Goal: Book appointment/travel/reservation

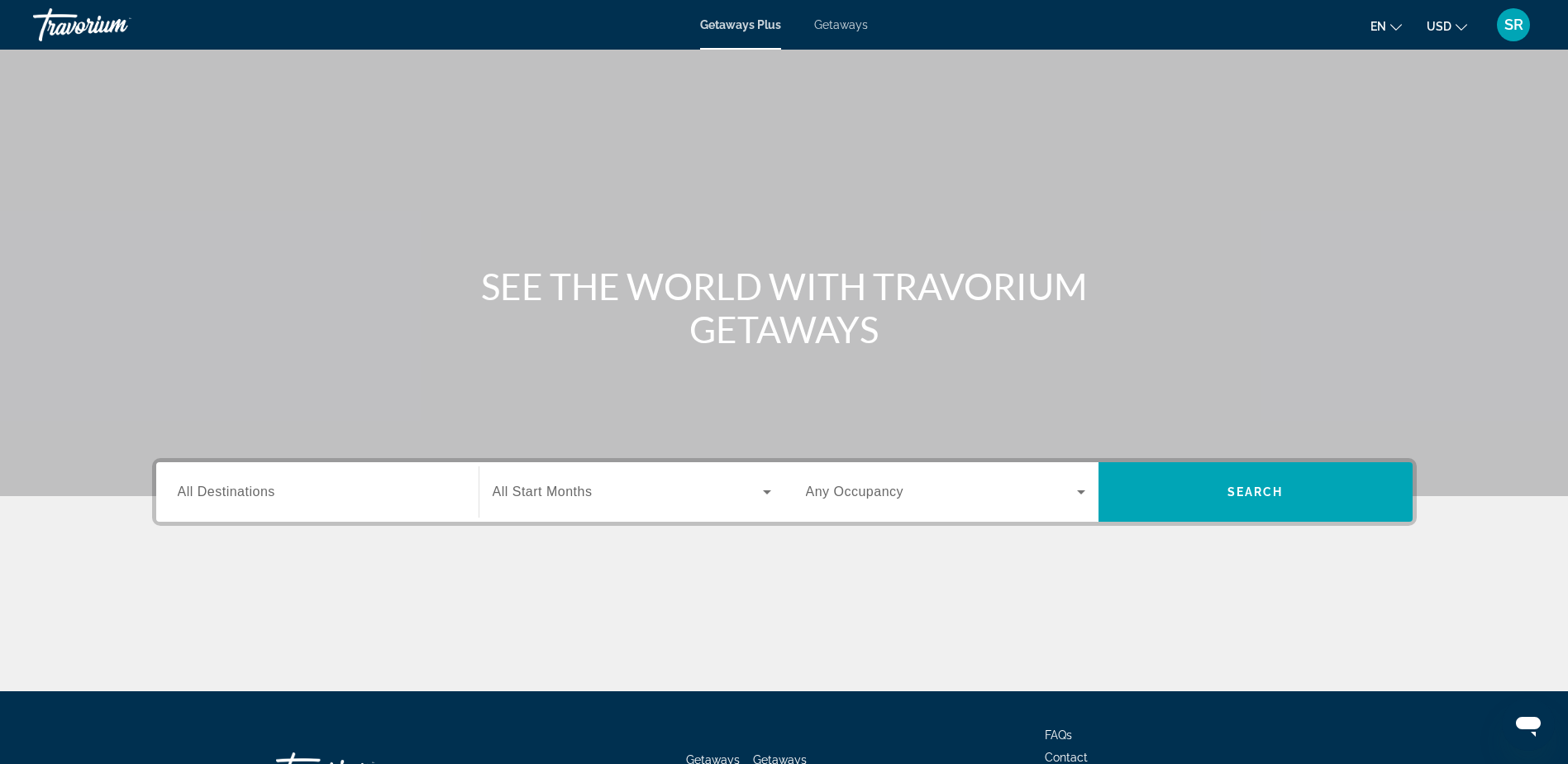
click at [278, 491] on input "Destination All Destinations" at bounding box center [317, 493] width 279 height 20
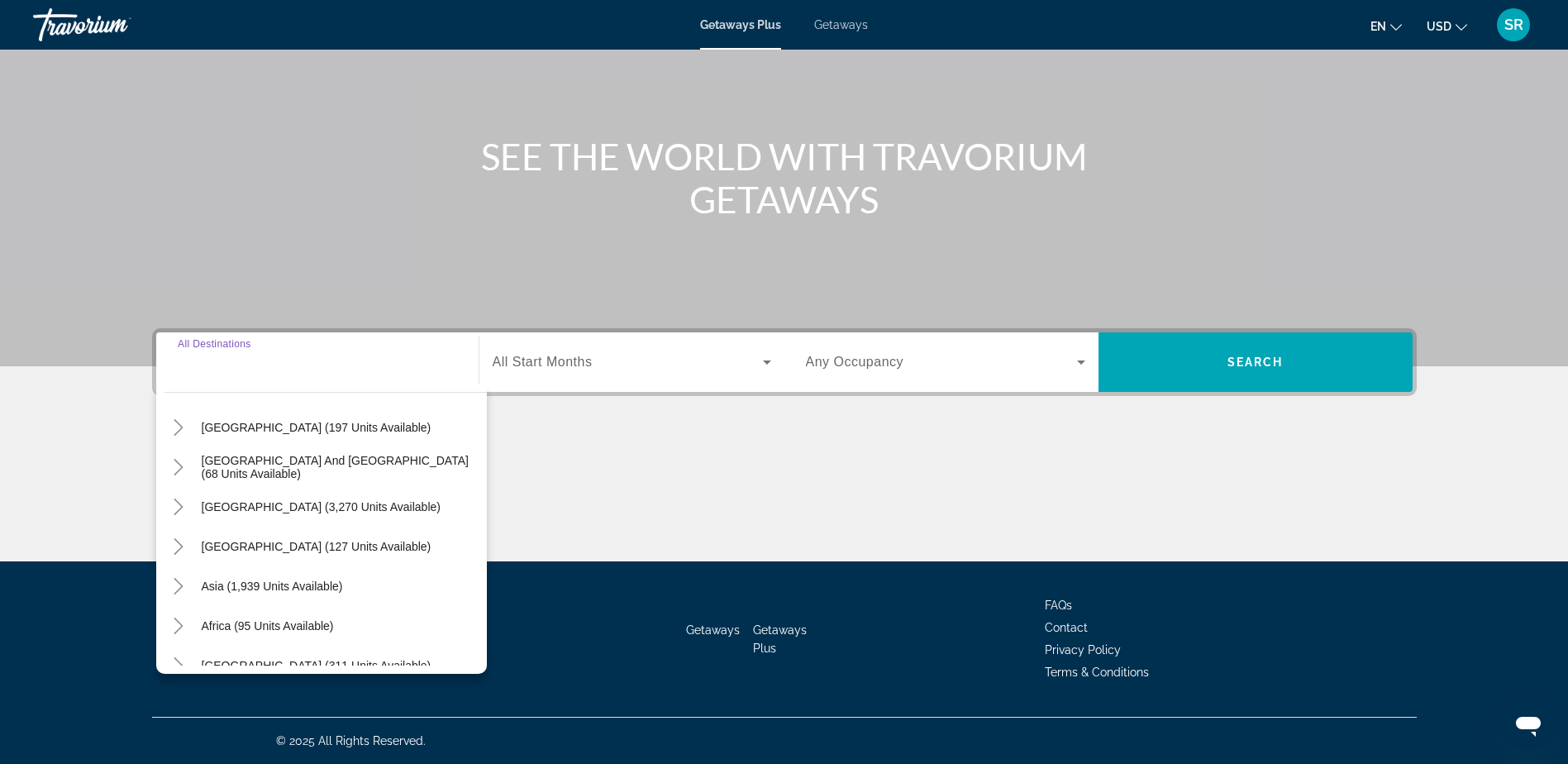
scroll to position [267, 0]
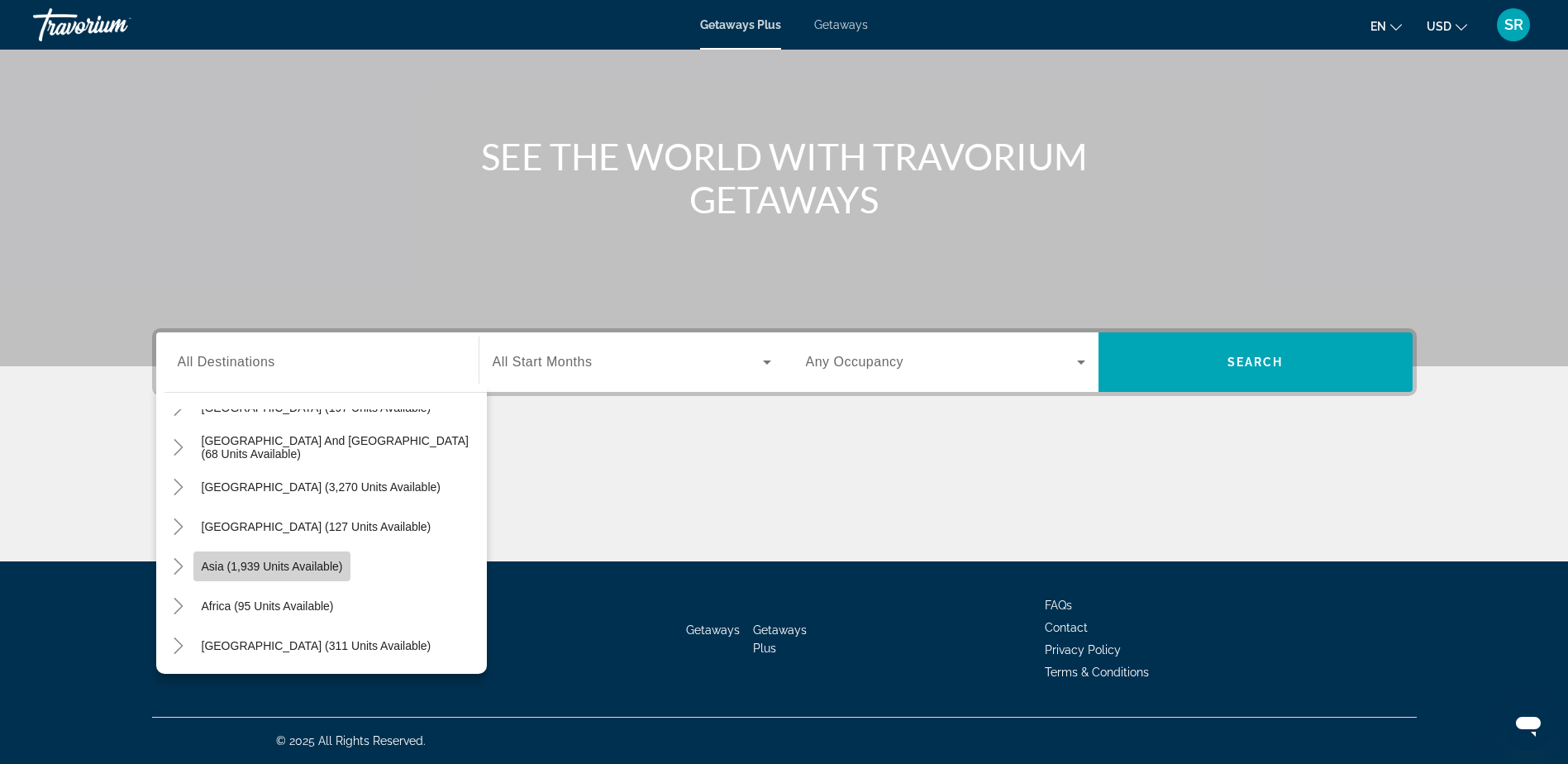
click at [232, 564] on span "Asia (1,939 units available)" at bounding box center [271, 566] width 141 height 13
type input "**********"
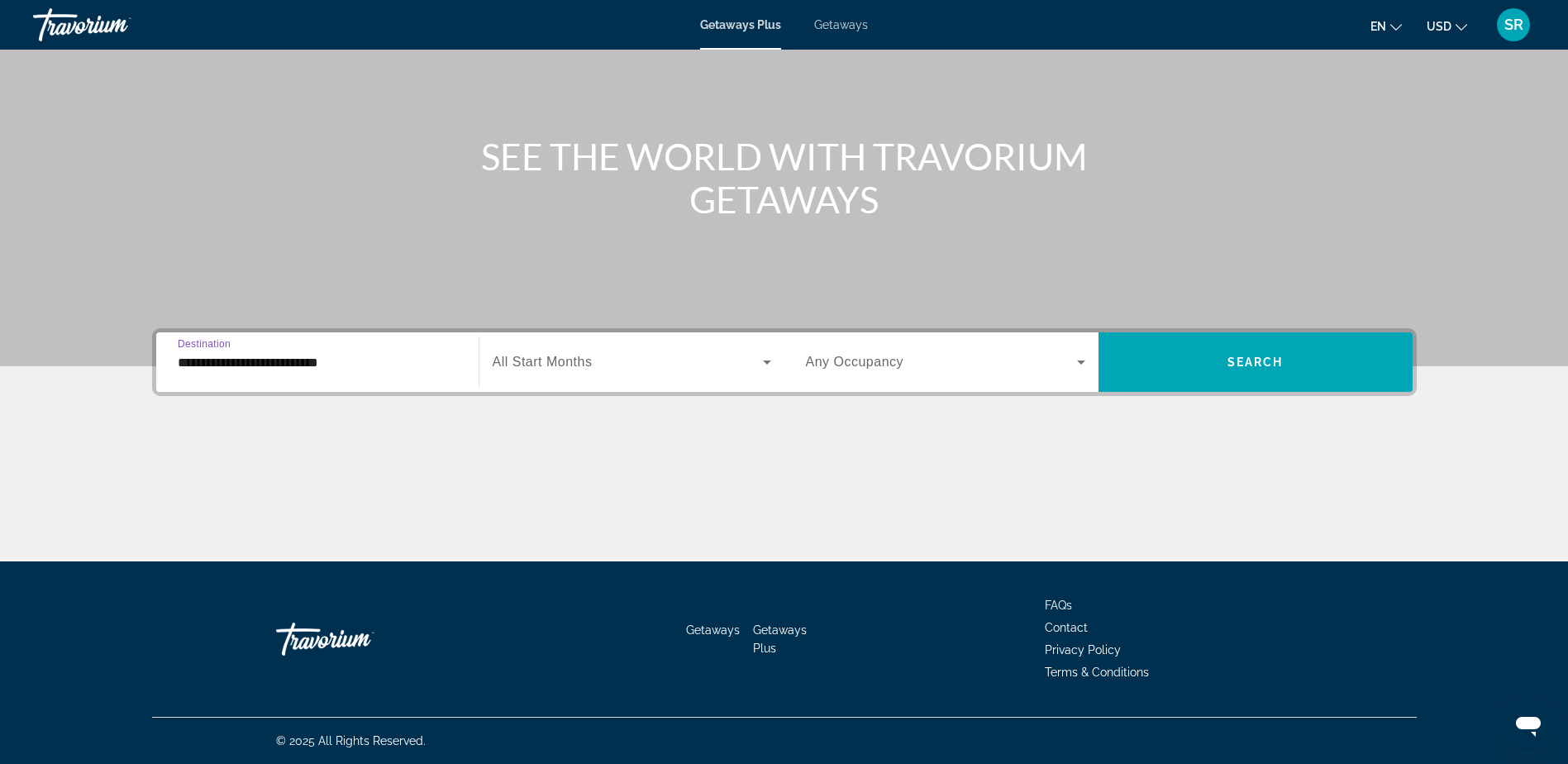
click at [770, 360] on icon "Search widget" at bounding box center [767, 362] width 8 height 4
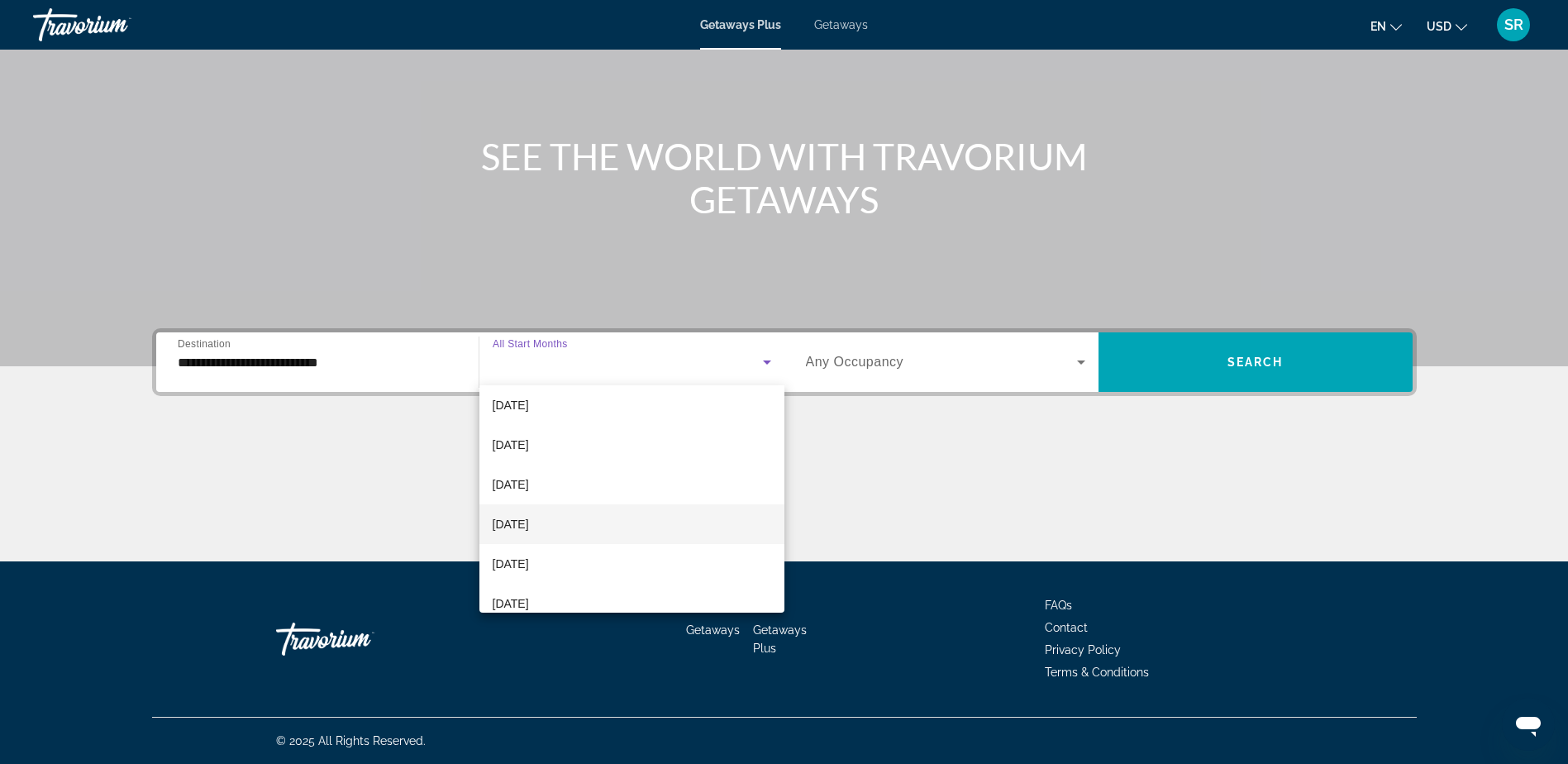
scroll to position [248, 0]
click at [529, 520] on span "[DATE]" at bounding box center [510, 521] width 37 height 20
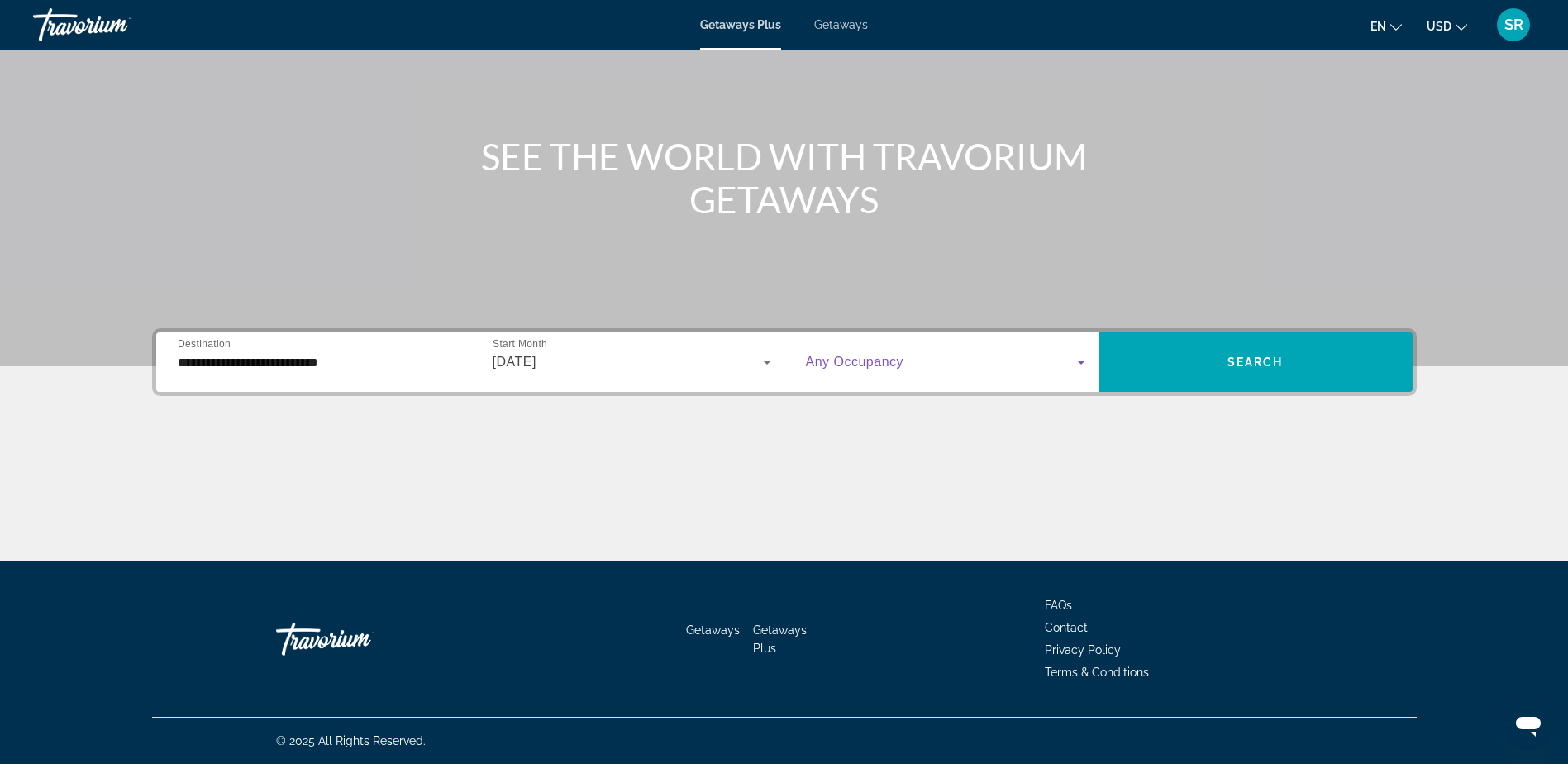
click at [1085, 363] on icon "Search widget" at bounding box center [1081, 362] width 20 height 20
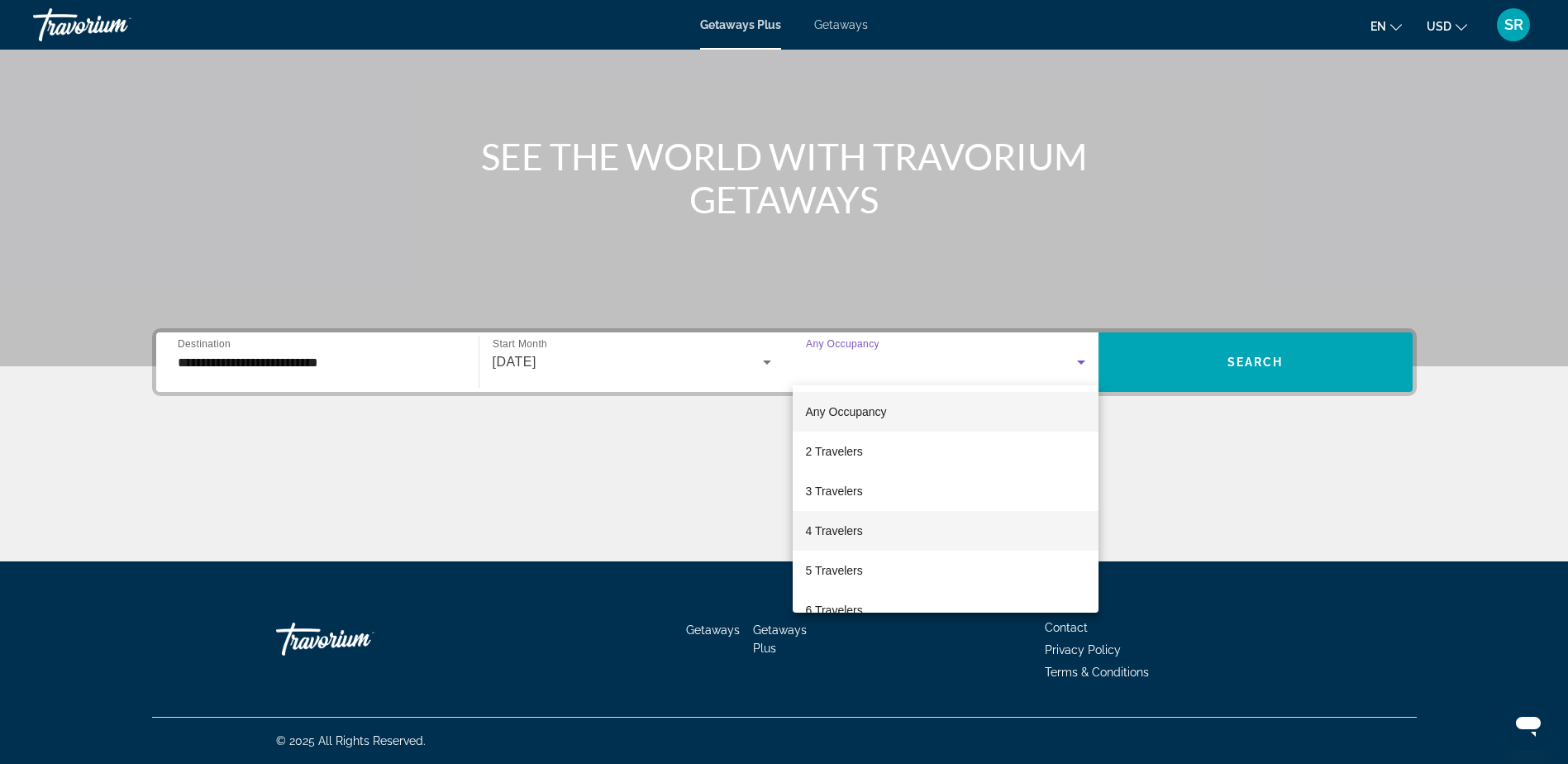
click at [823, 528] on span "4 Travelers" at bounding box center [835, 531] width 57 height 20
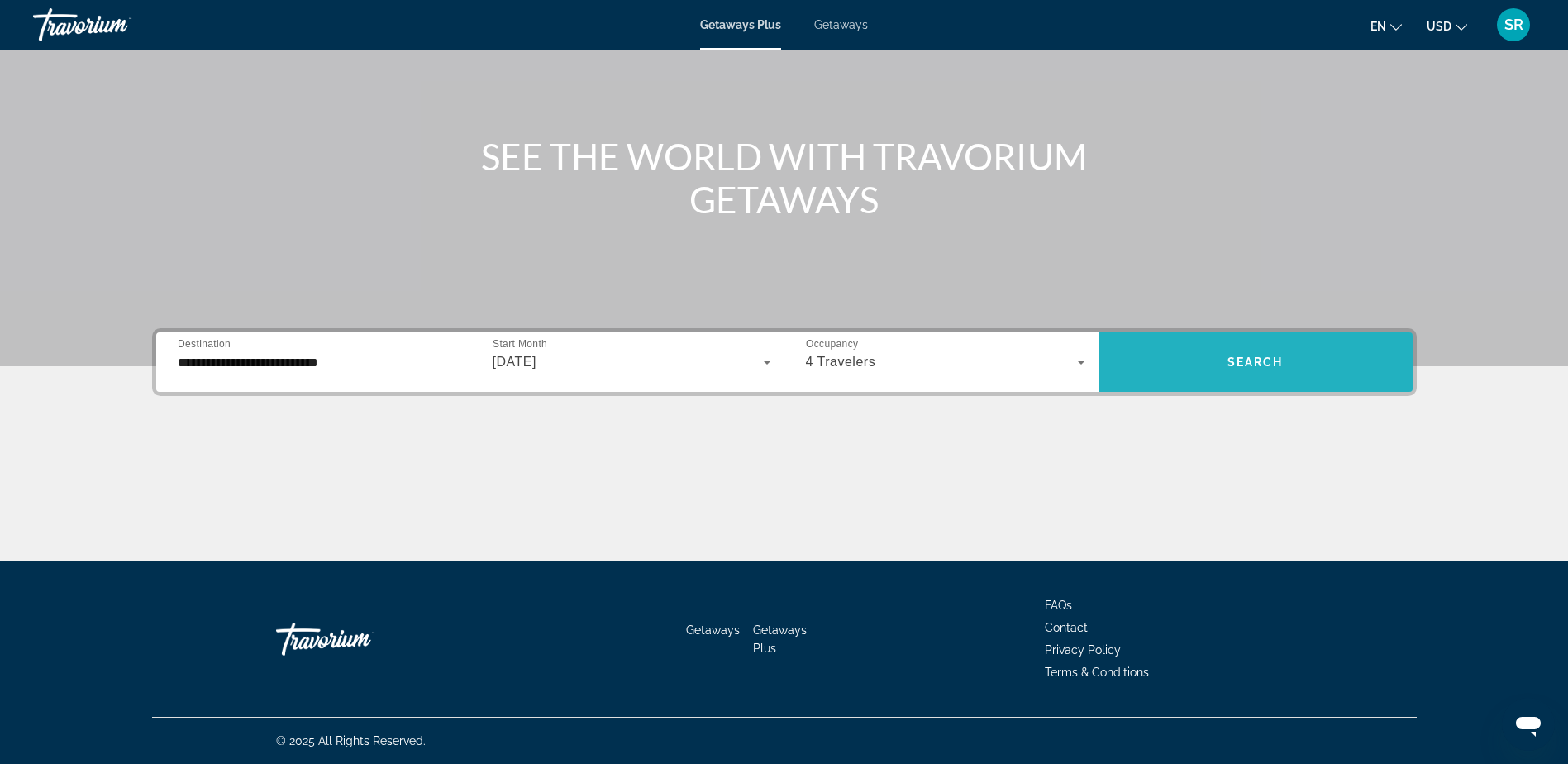
click at [1227, 353] on span "Search widget" at bounding box center [1255, 362] width 314 height 39
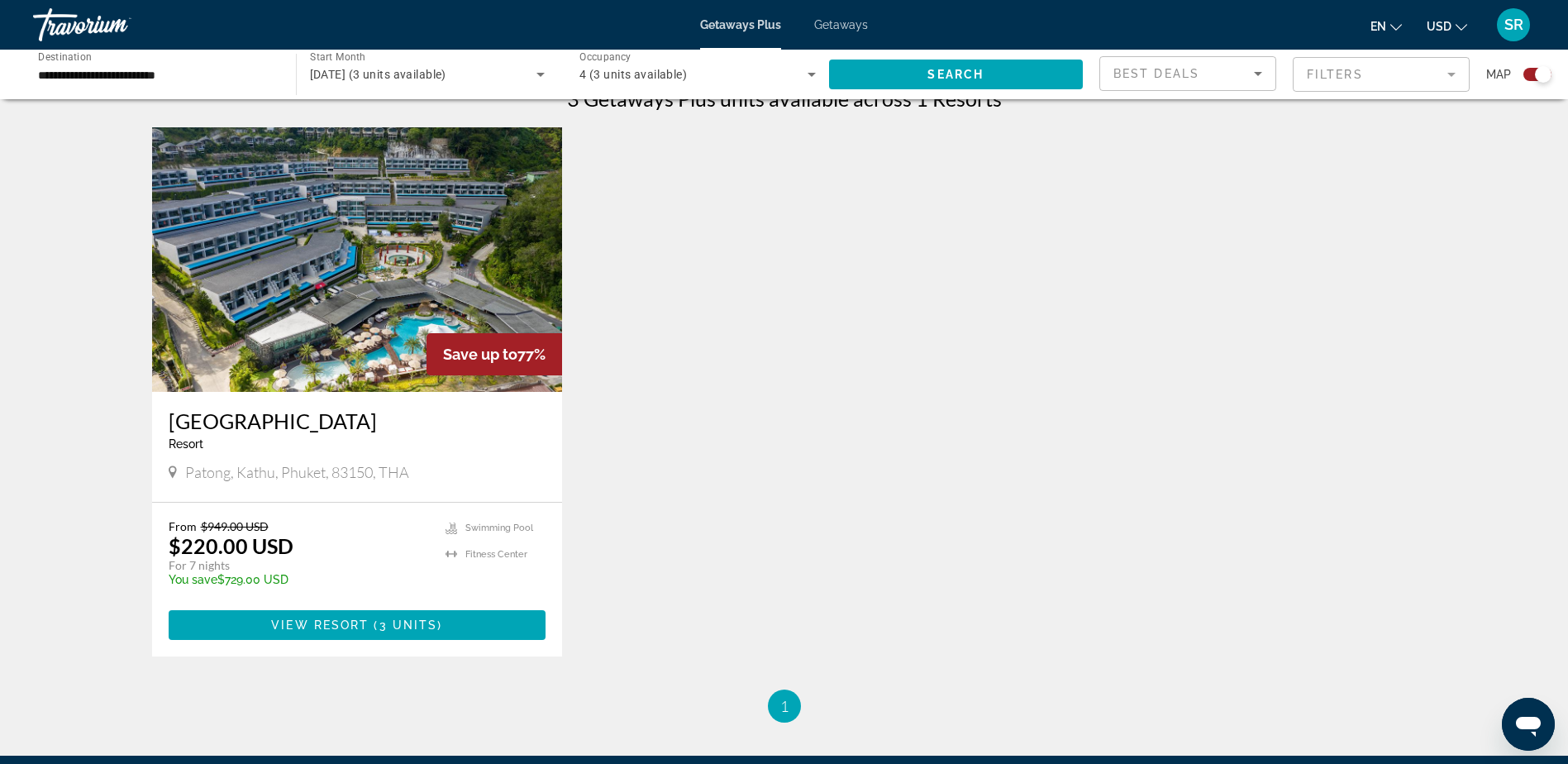
scroll to position [572, 0]
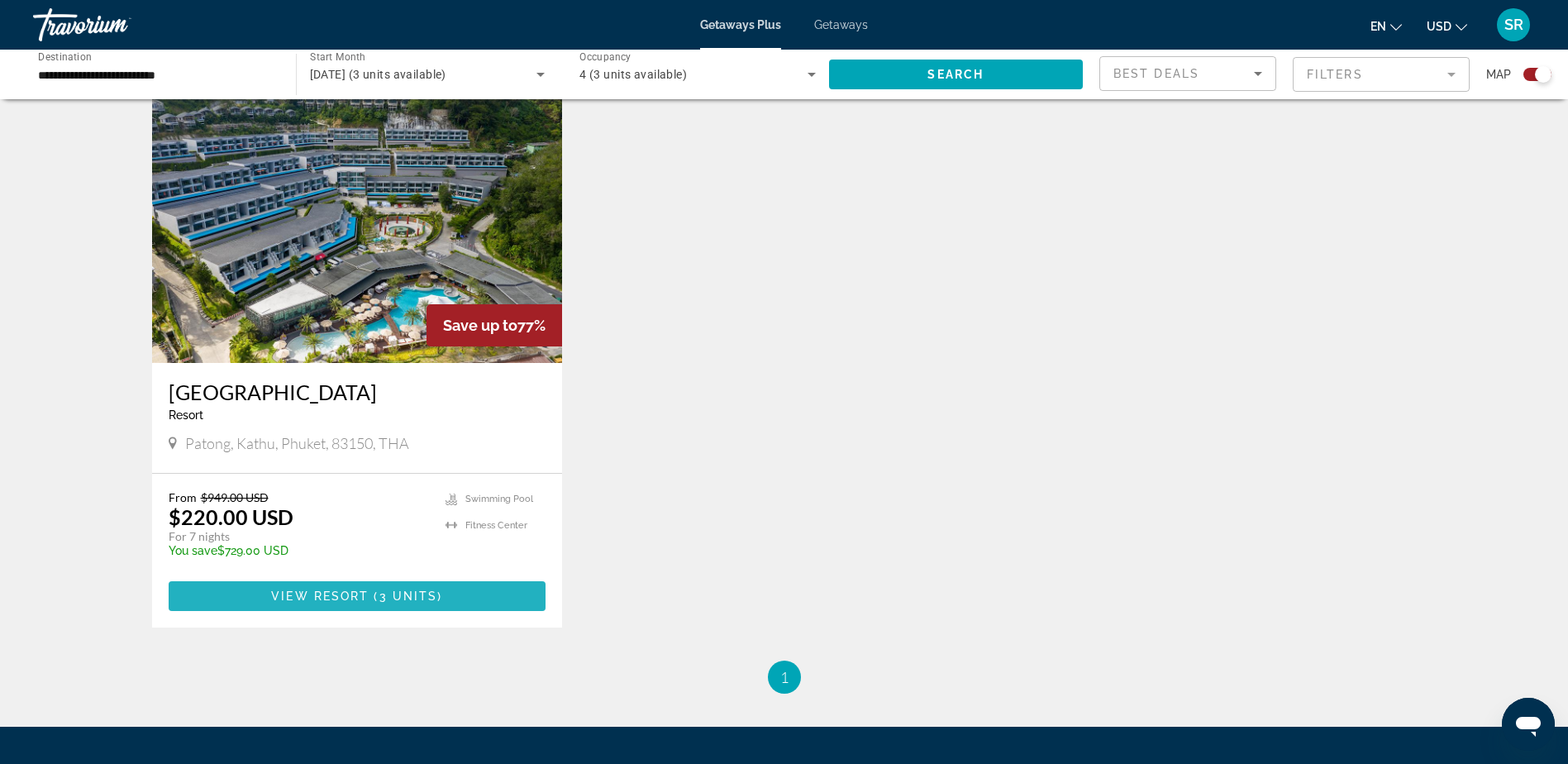
click at [353, 590] on span "View Resort" at bounding box center [320, 595] width 98 height 13
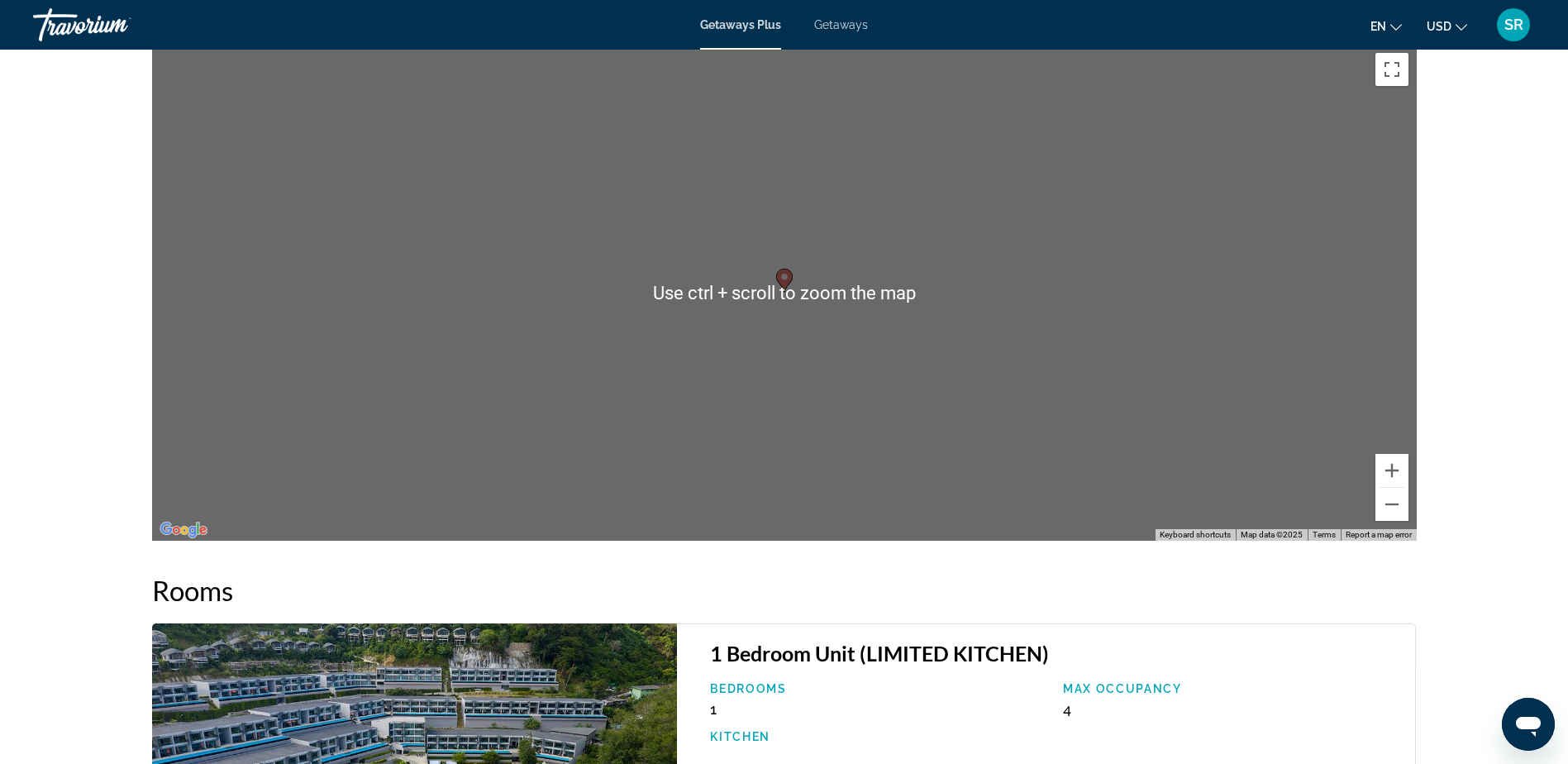
scroll to position [2067, 0]
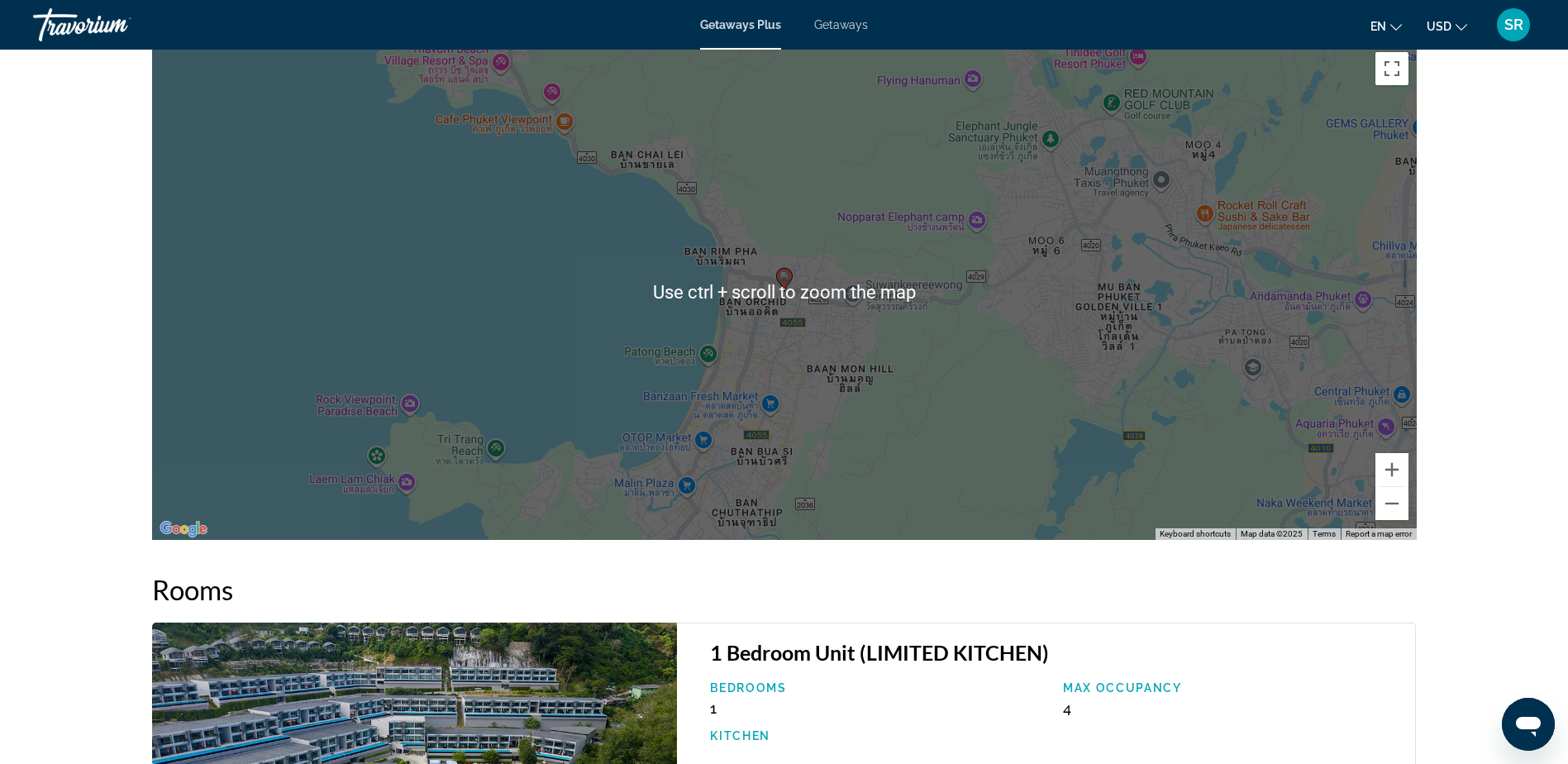
click at [781, 313] on div "To activate drag with keyboard, press Alt + Enter. Once in keyboard drag state,…" at bounding box center [784, 291] width 1264 height 497
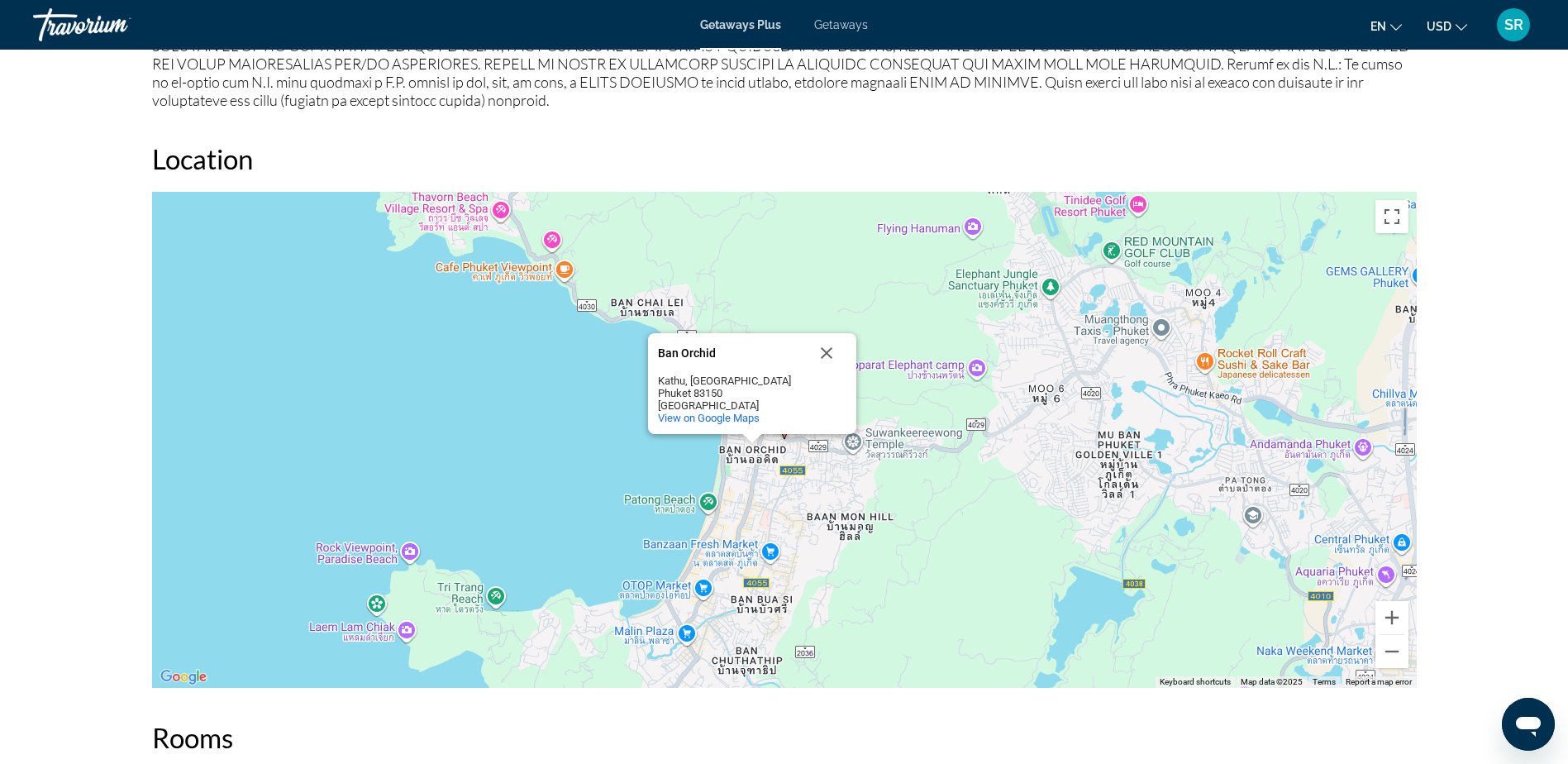
scroll to position [1875, 0]
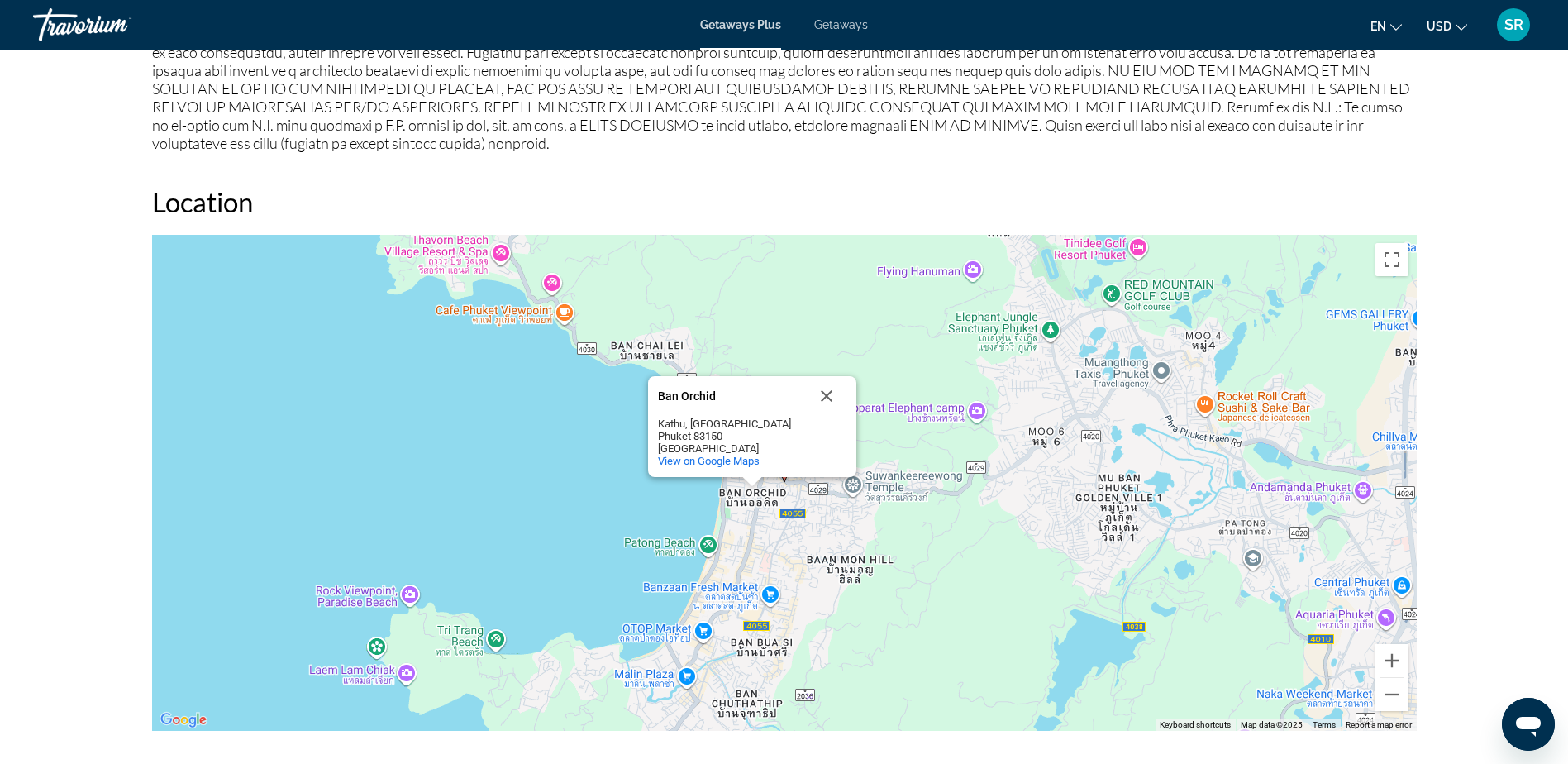
click at [614, 504] on div "To activate drag with keyboard, press Alt + Enter. Once in keyboard drag state,…" at bounding box center [784, 483] width 1264 height 497
click at [829, 387] on button "Close" at bounding box center [826, 396] width 39 height 39
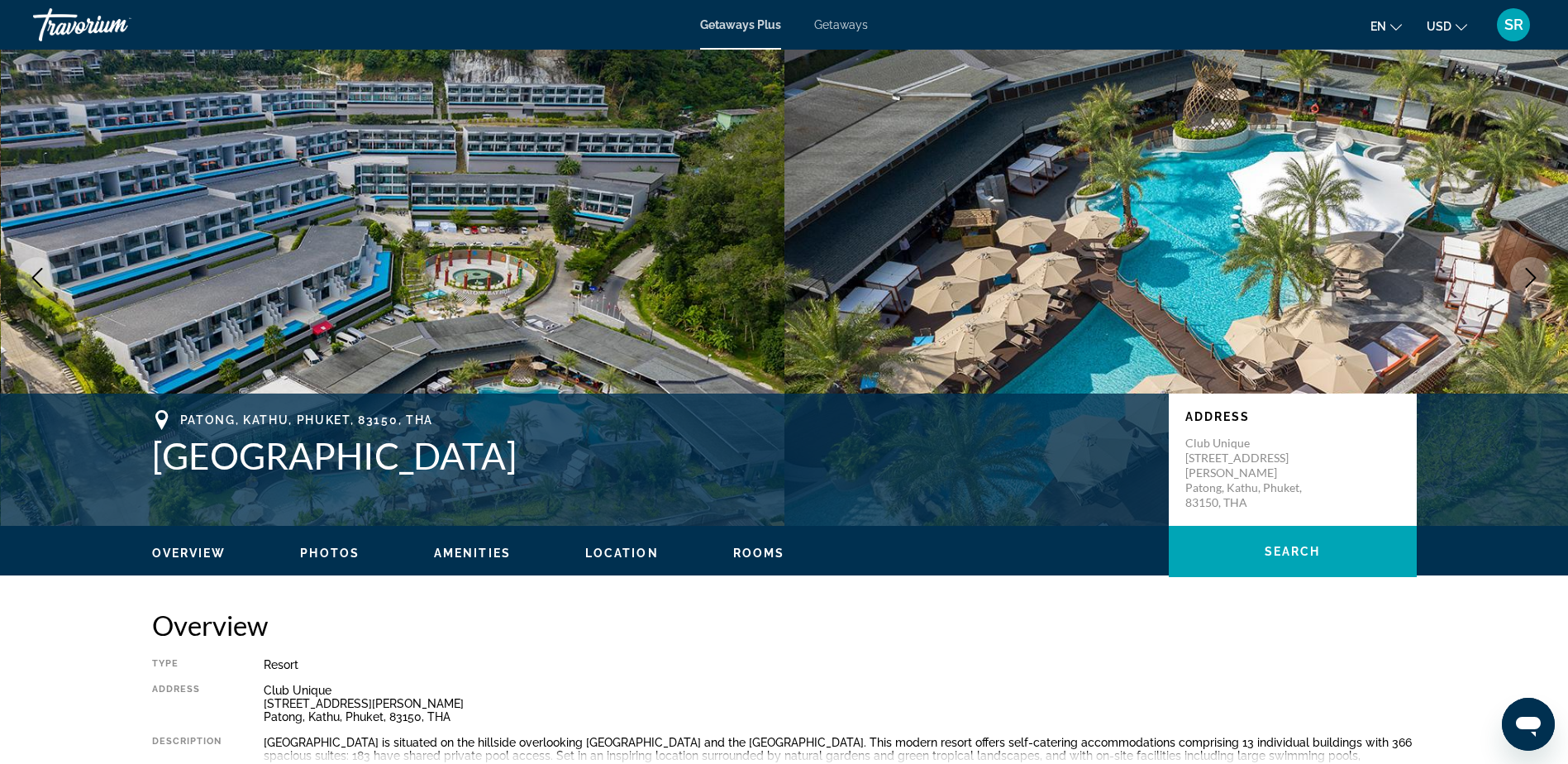
scroll to position [0, 0]
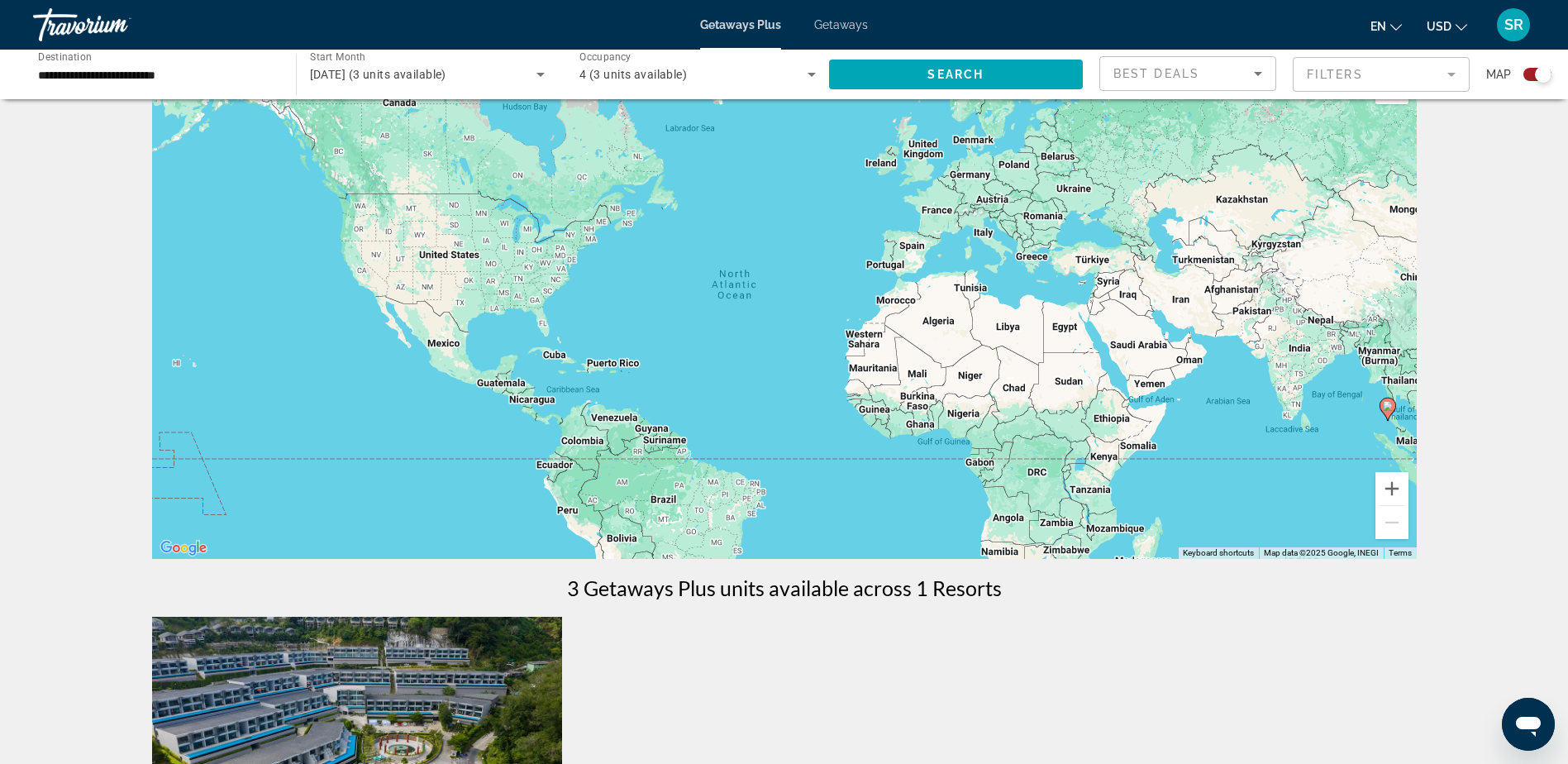
scroll to position [331, 0]
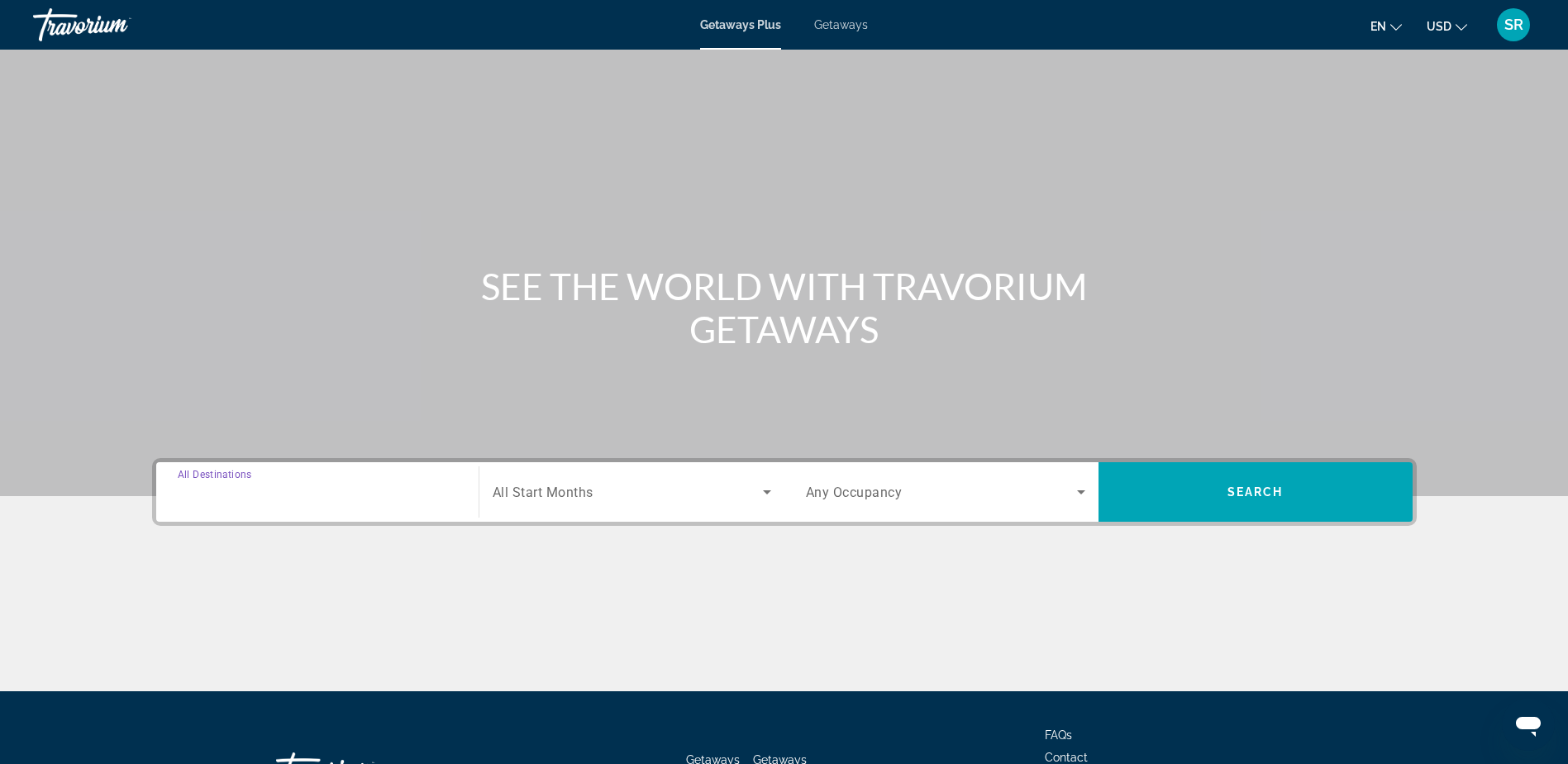
click at [331, 497] on input "Destination All Destinations" at bounding box center [317, 493] width 279 height 20
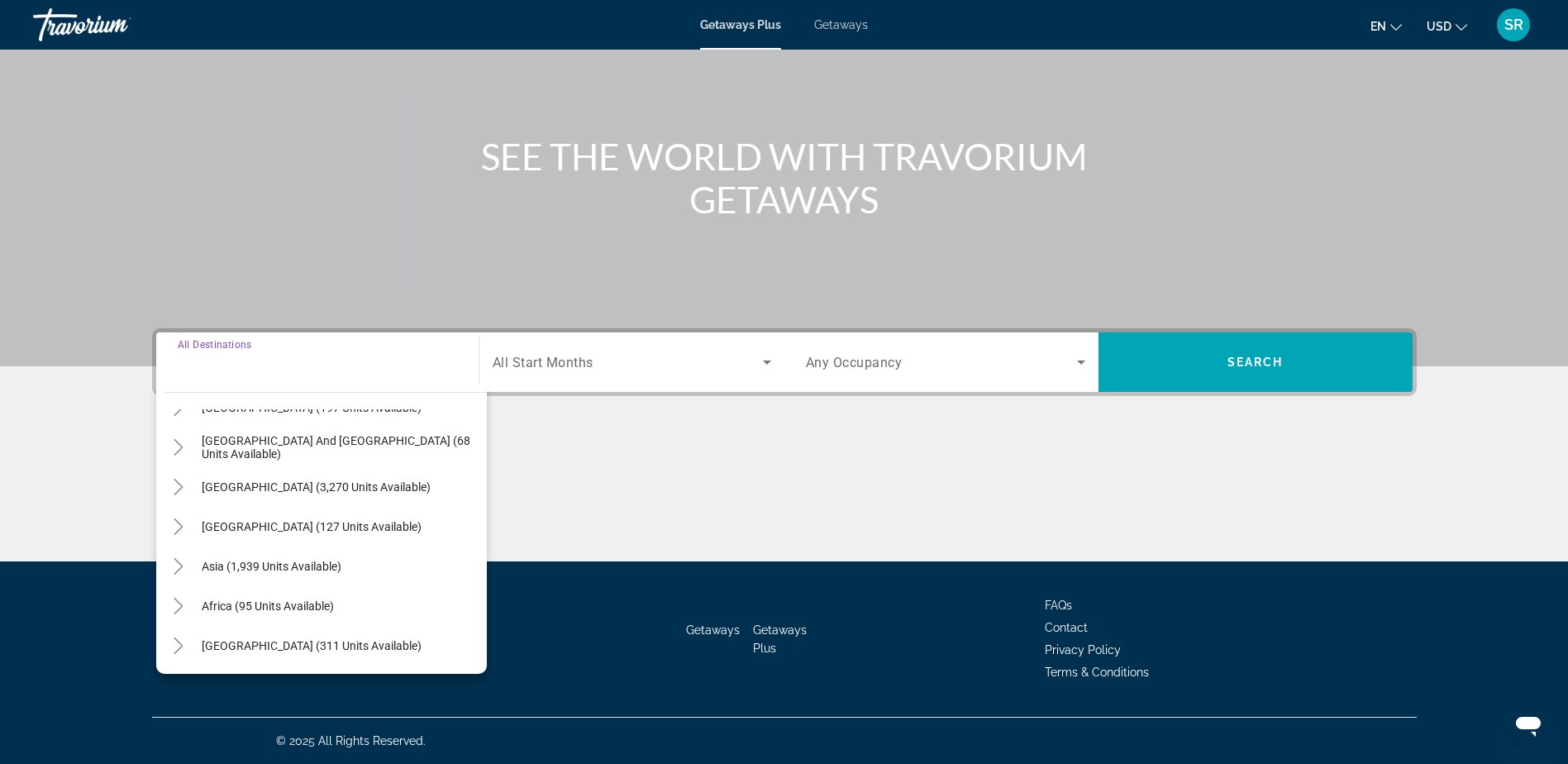
scroll to position [186, 0]
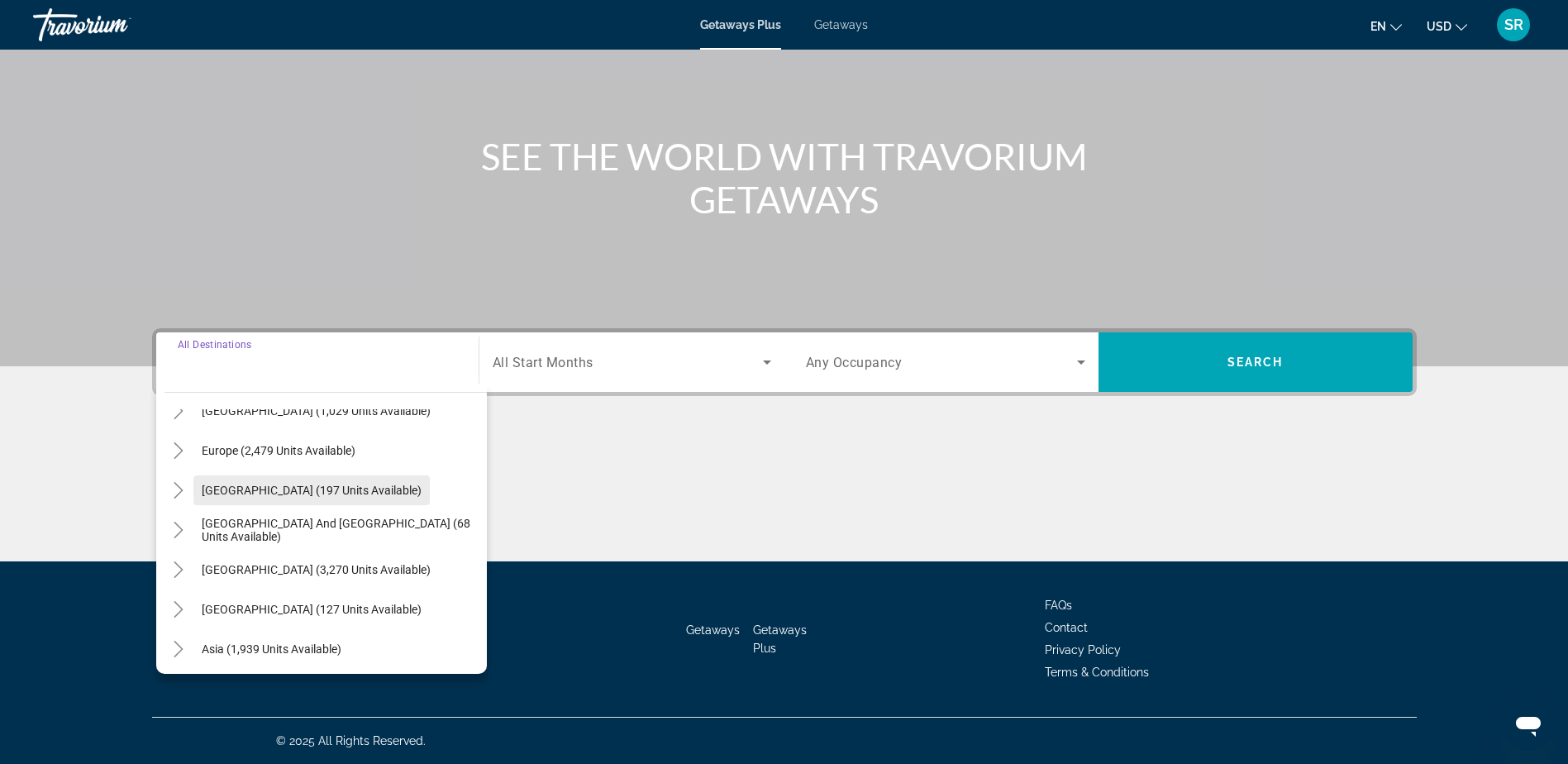
click at [213, 488] on span "[GEOGRAPHIC_DATA] (197 units available)" at bounding box center [311, 490] width 220 height 13
type input "**********"
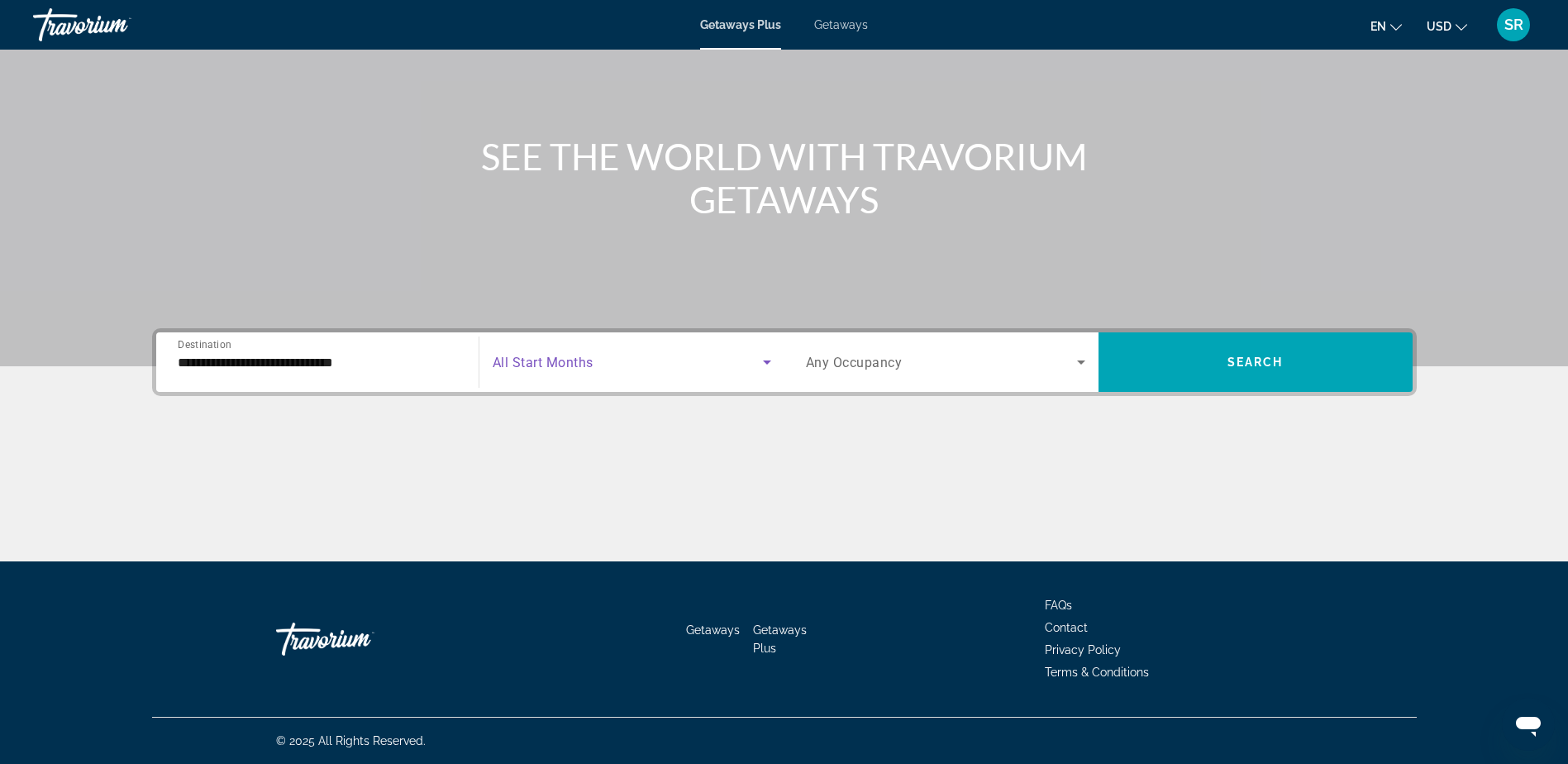
click at [771, 358] on icon "Search widget" at bounding box center [767, 362] width 20 height 20
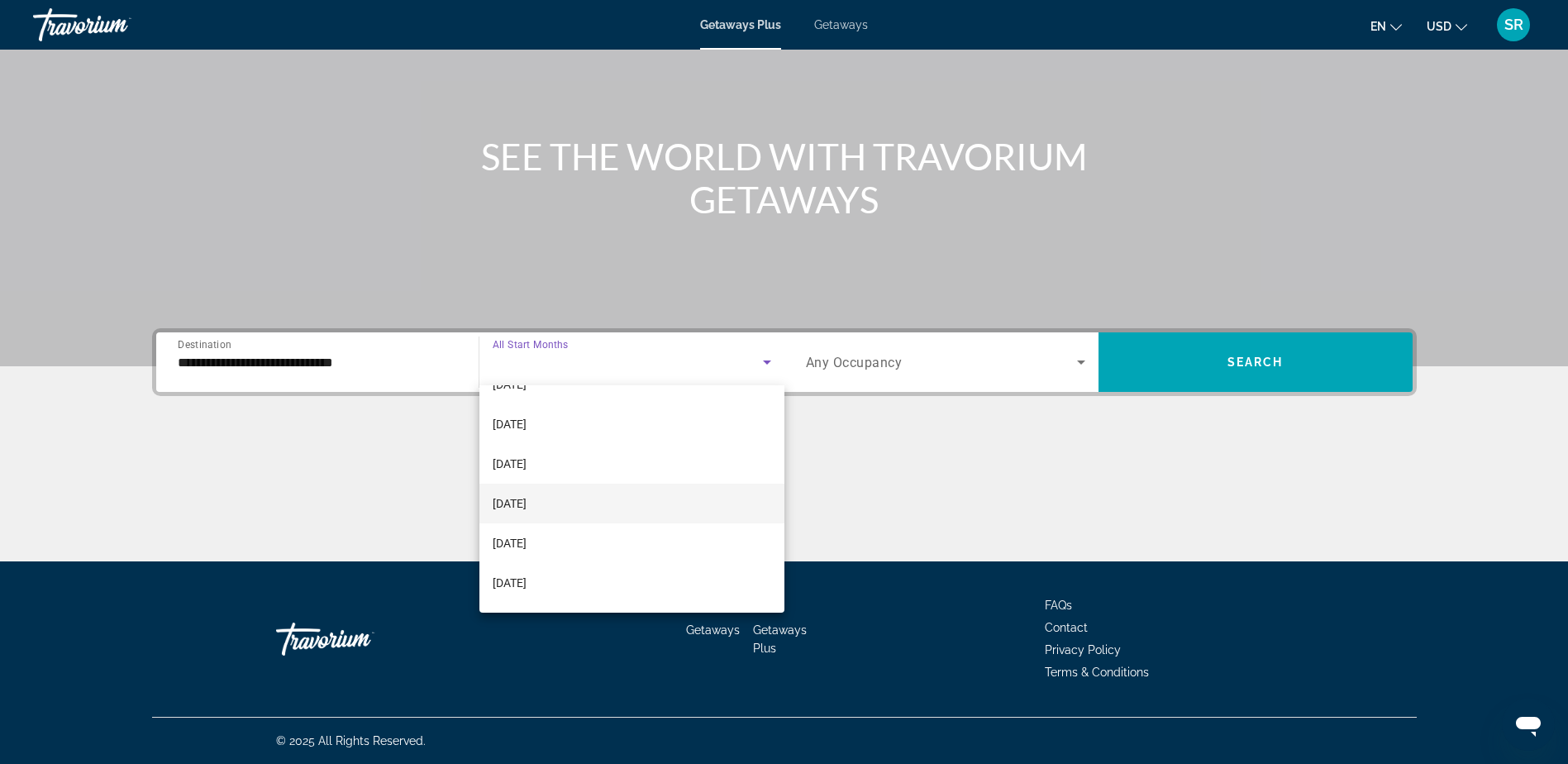
scroll to position [342, 0]
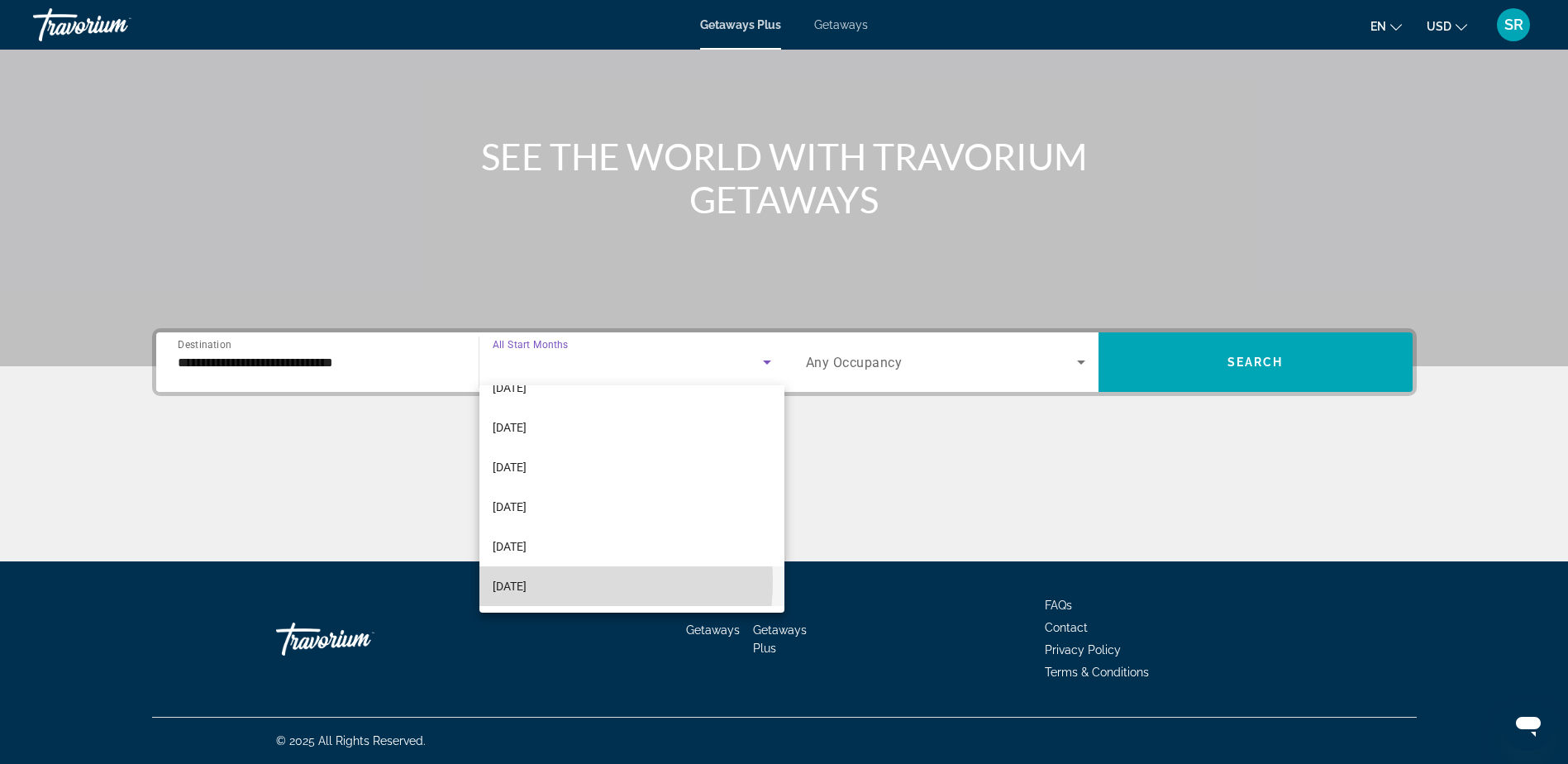
click at [527, 581] on span "[DATE]" at bounding box center [509, 586] width 34 height 20
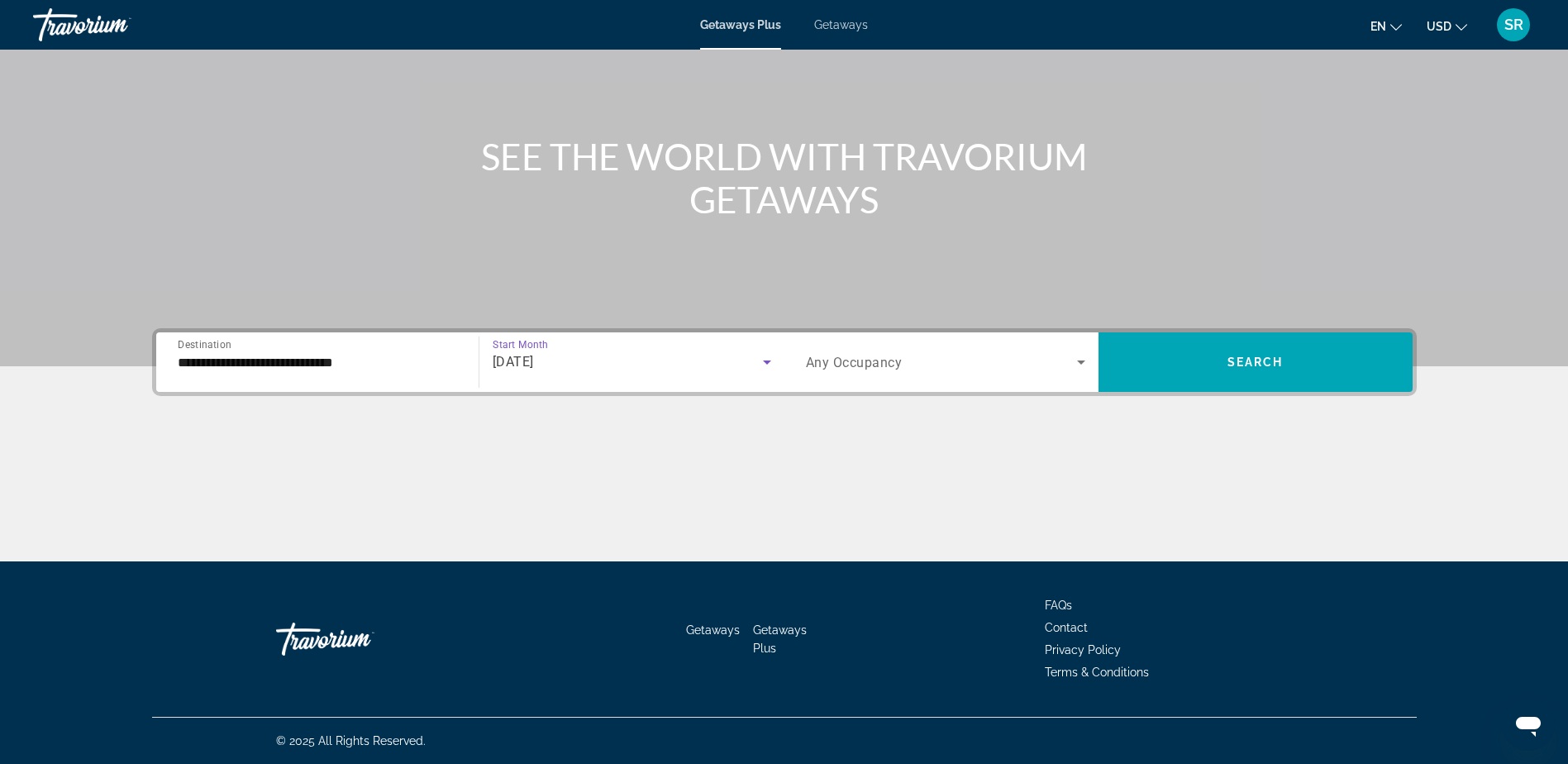
click at [1077, 360] on icon "Search widget" at bounding box center [1081, 362] width 8 height 4
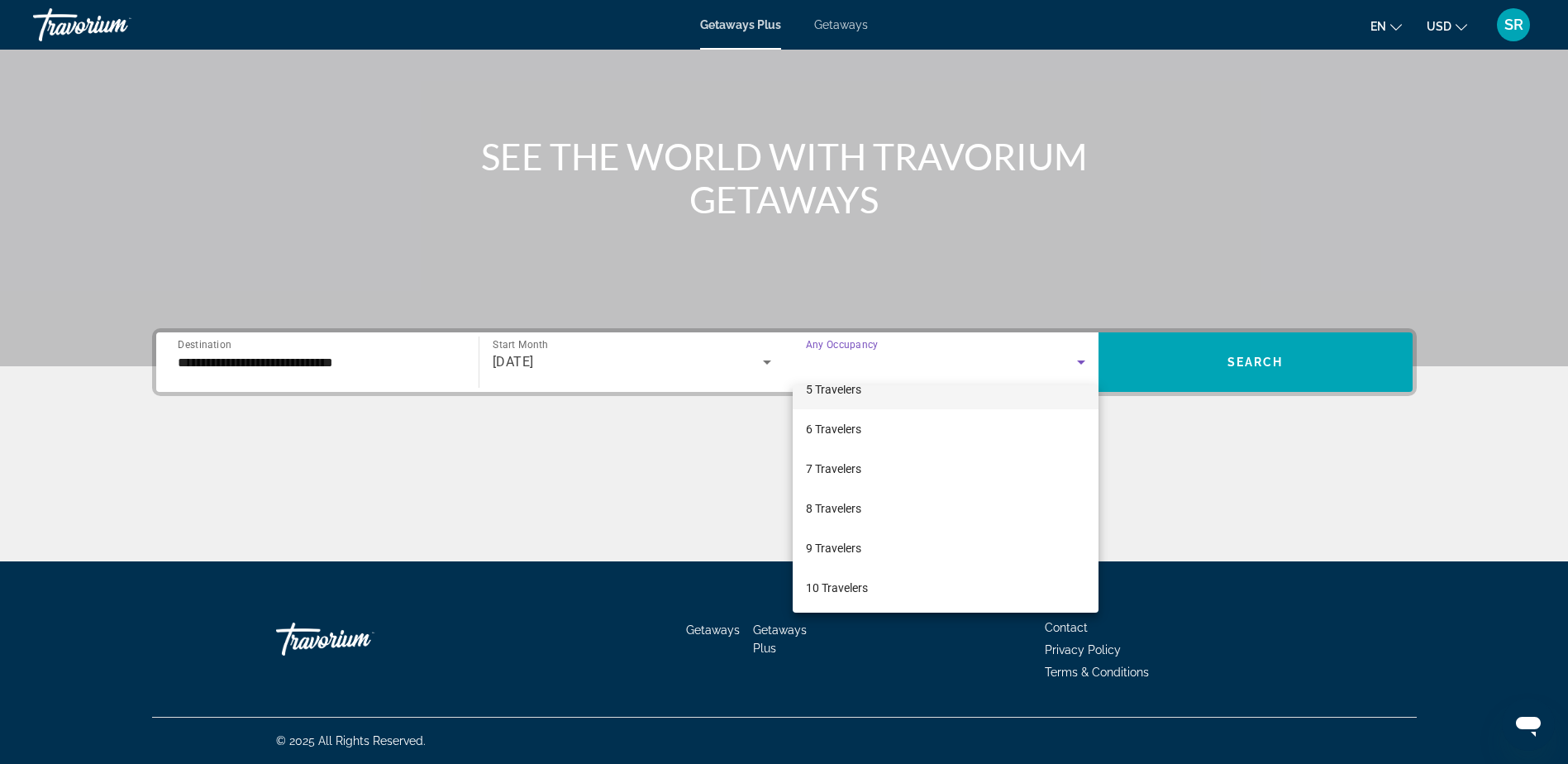
scroll to position [183, 0]
click at [826, 430] on span "6 Travelers" at bounding box center [834, 427] width 55 height 20
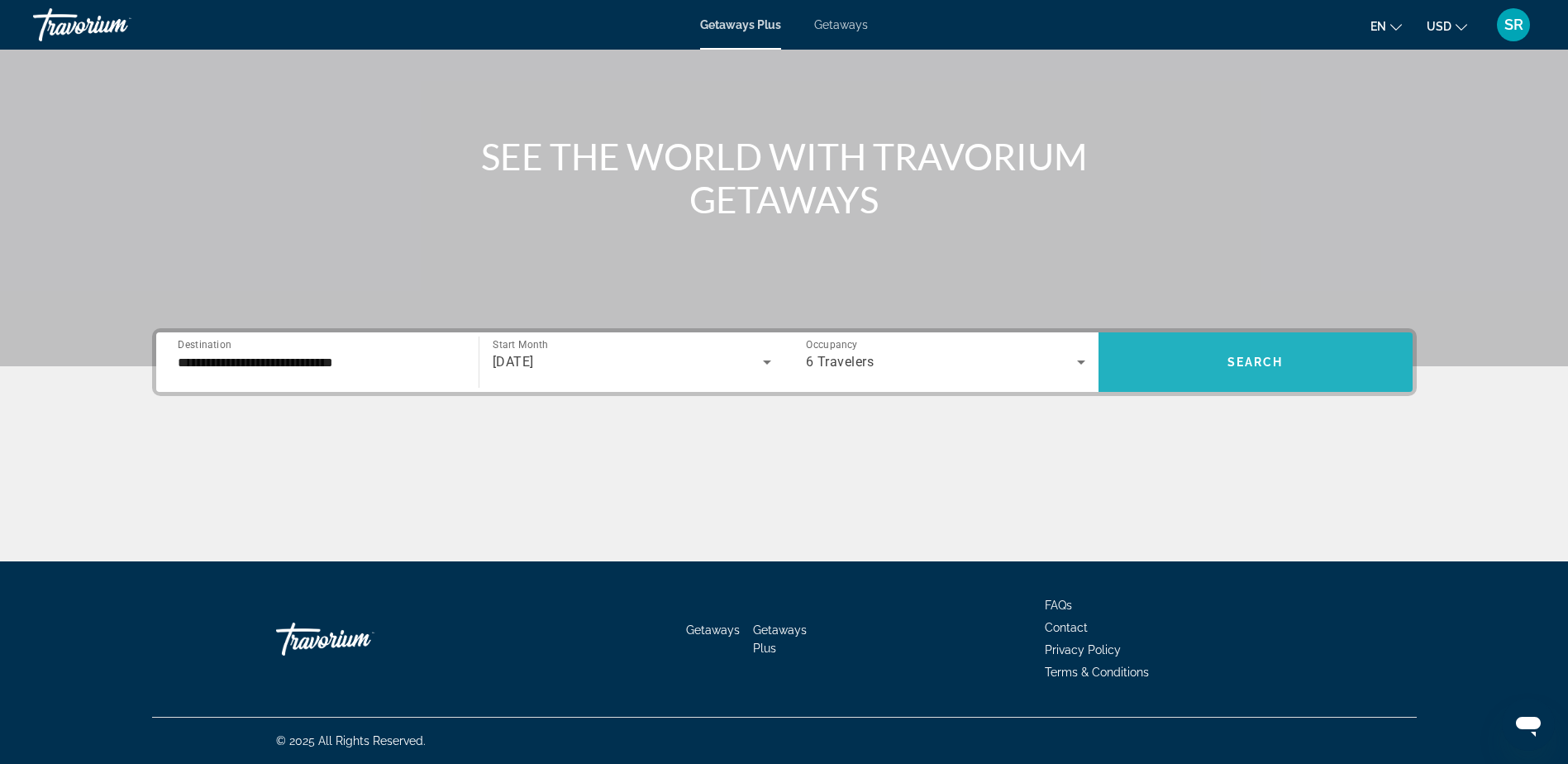
click at [1231, 364] on span "Search" at bounding box center [1255, 361] width 56 height 13
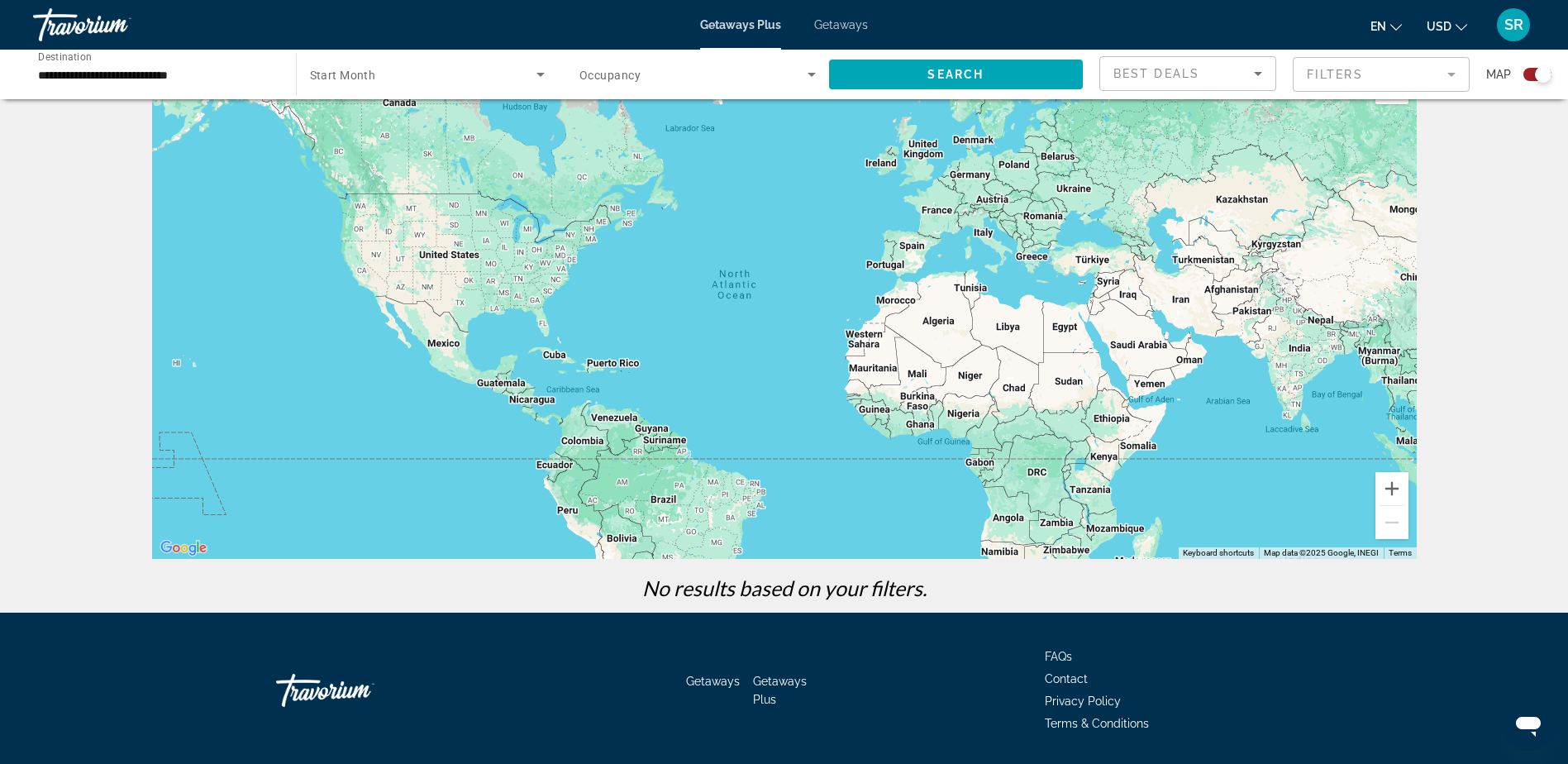
scroll to position [105, 0]
